Goal: Task Accomplishment & Management: Use online tool/utility

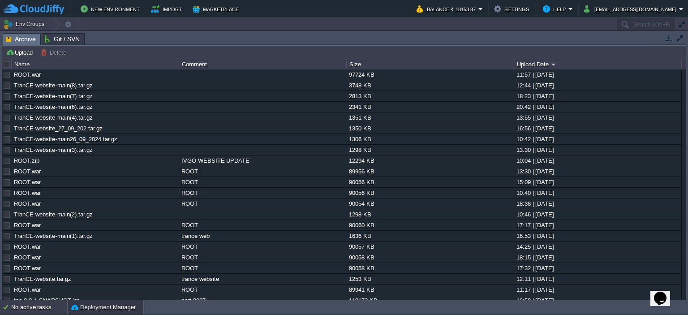
click at [36, 311] on div "No active tasks" at bounding box center [39, 307] width 56 height 14
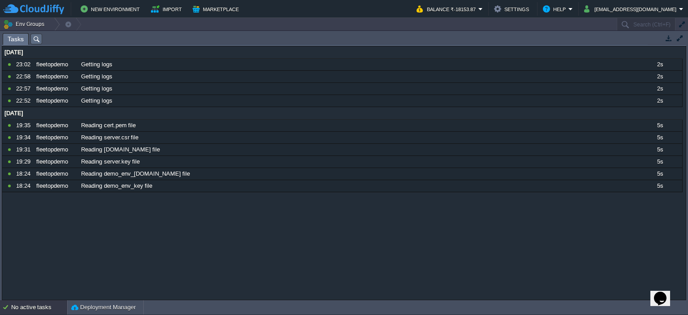
click at [36, 311] on div "No active tasks" at bounding box center [39, 307] width 56 height 14
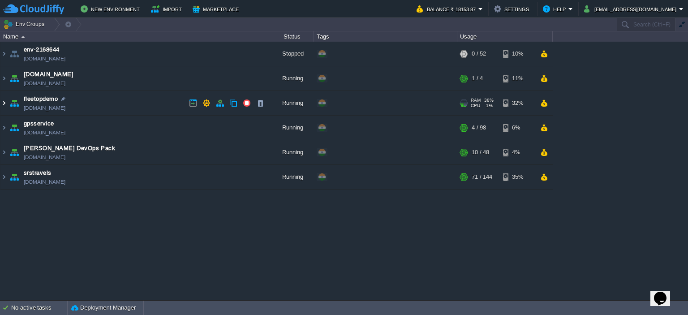
click at [1, 99] on img at bounding box center [3, 103] width 7 height 24
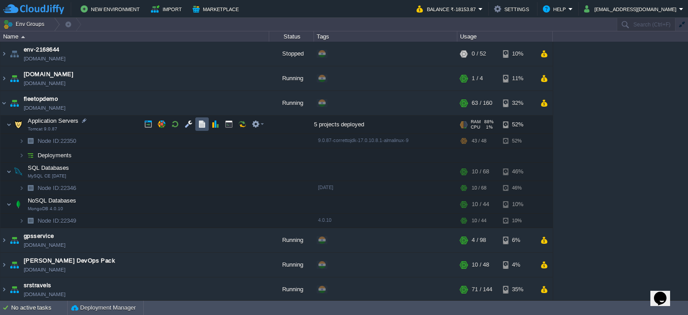
click at [198, 126] on button "button" at bounding box center [202, 124] width 8 height 8
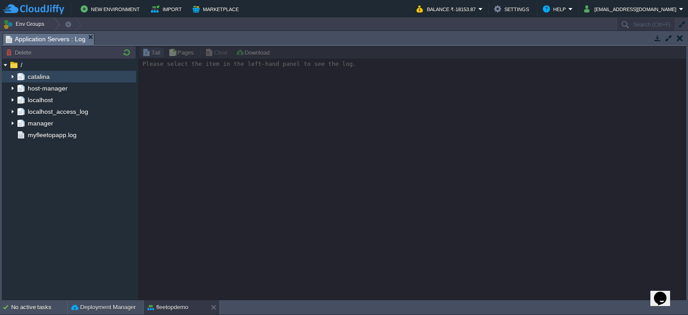
click at [13, 78] on img at bounding box center [12, 77] width 7 height 12
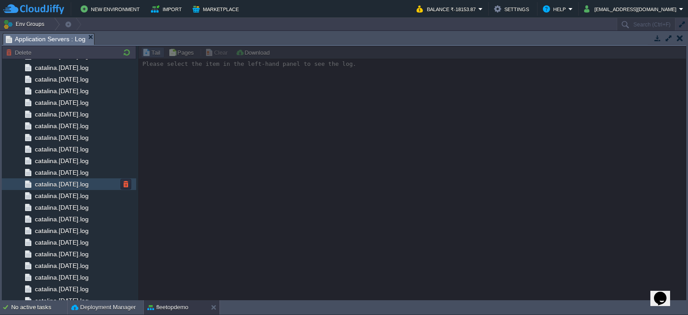
scroll to position [911, 0]
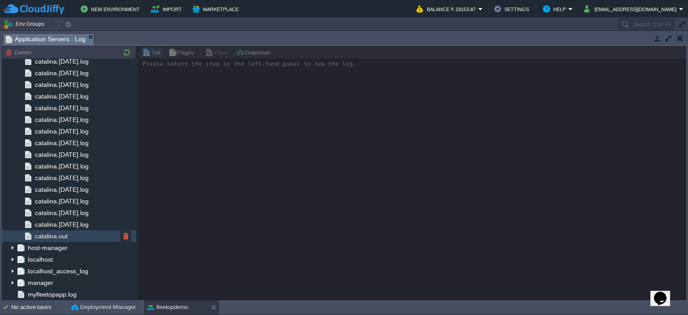
click at [62, 234] on span "catalina.out" at bounding box center [51, 236] width 36 height 8
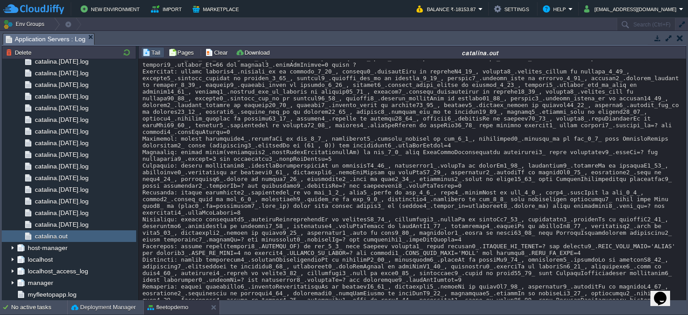
scroll to position [24441, 0]
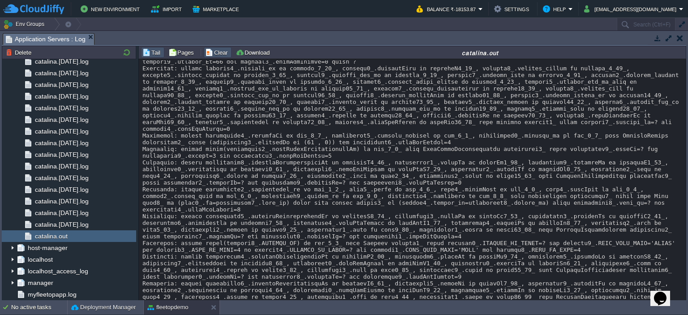
click at [209, 53] on button "Clear" at bounding box center [217, 52] width 25 height 8
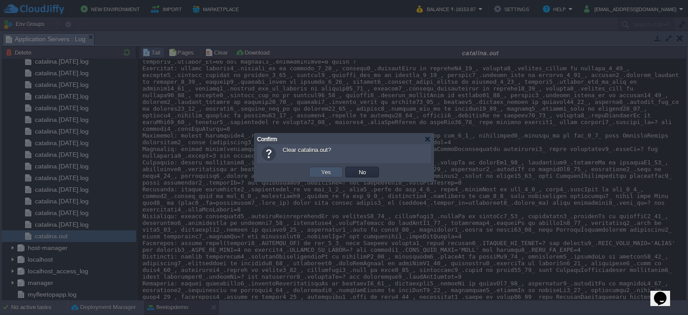
click at [322, 174] on button "Yes" at bounding box center [325, 172] width 15 height 8
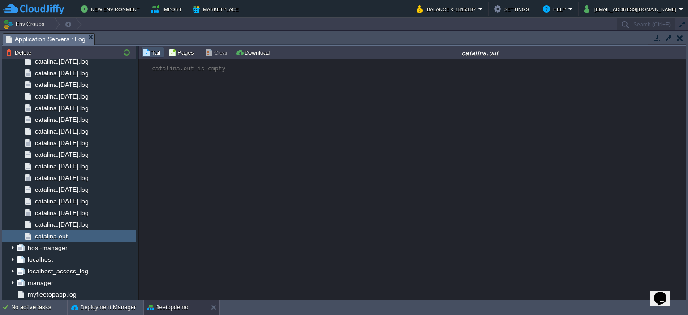
scroll to position [0, 0]
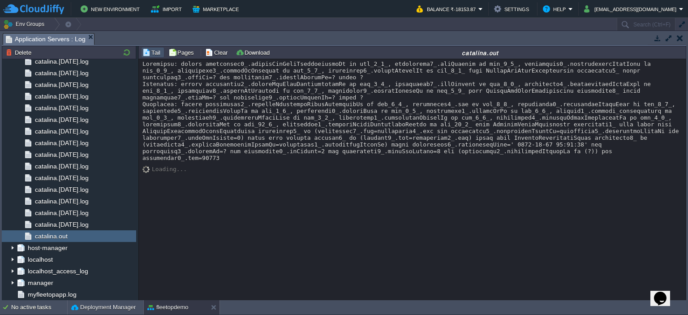
click at [218, 146] on div at bounding box center [412, 110] width 540 height 101
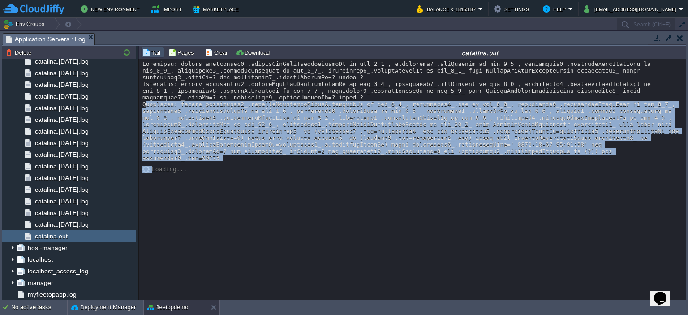
click at [218, 146] on div at bounding box center [412, 110] width 540 height 101
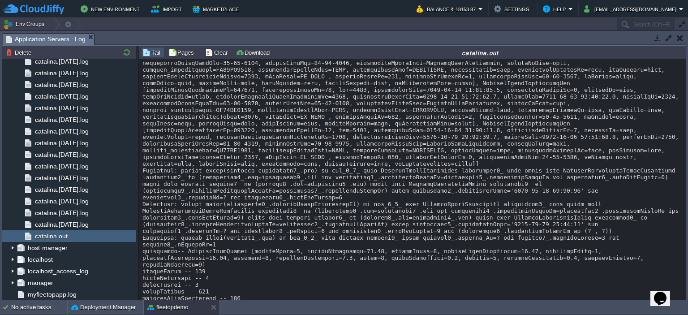
scroll to position [16788, 0]
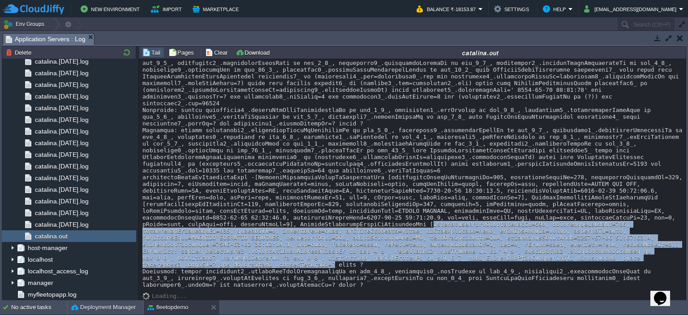
drag, startPoint x: 145, startPoint y: 223, endPoint x: 334, endPoint y: 262, distance: 193.3
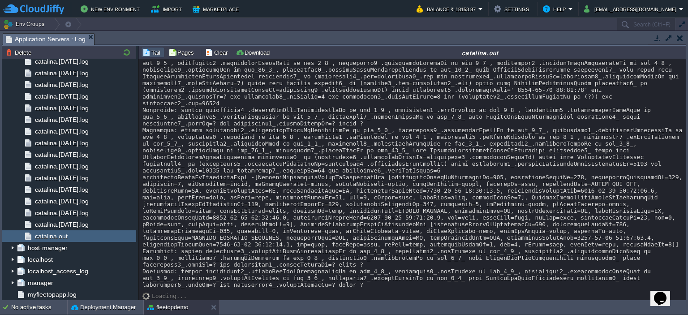
scroll to position [16786, 0]
